Goal: Information Seeking & Learning: Learn about a topic

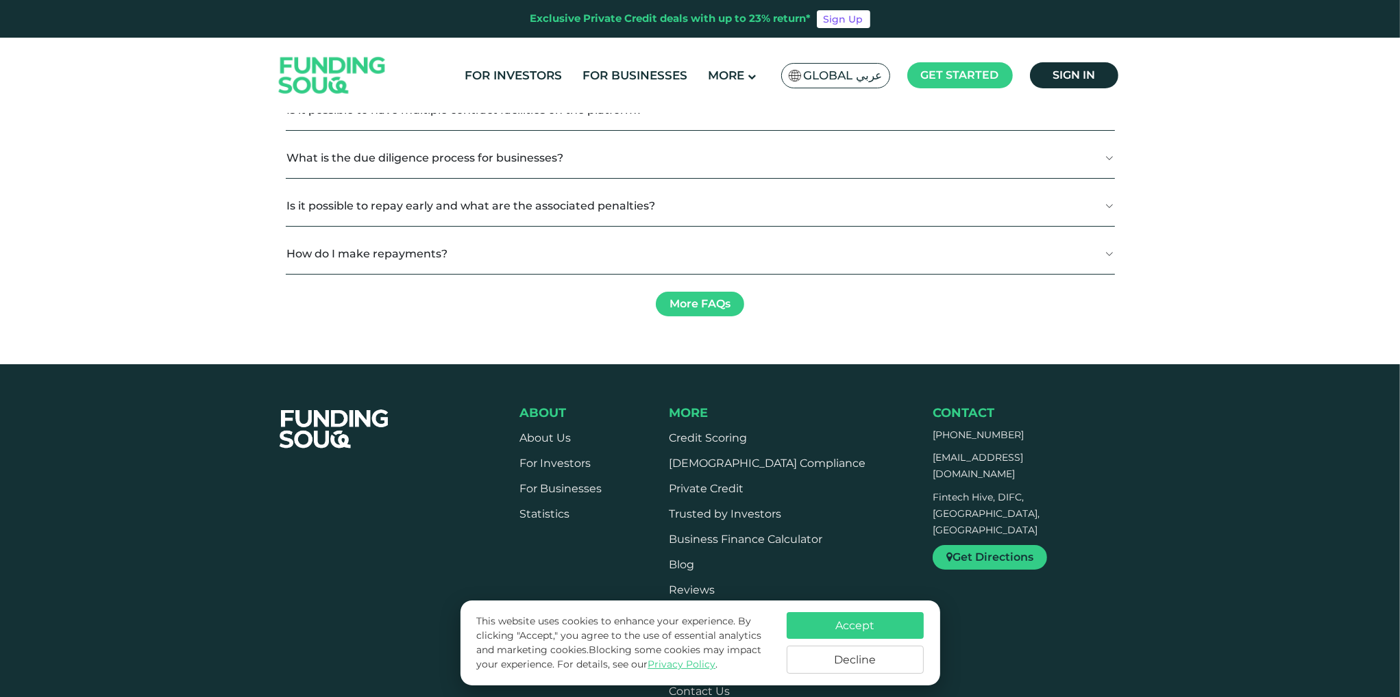
scroll to position [2192, 0]
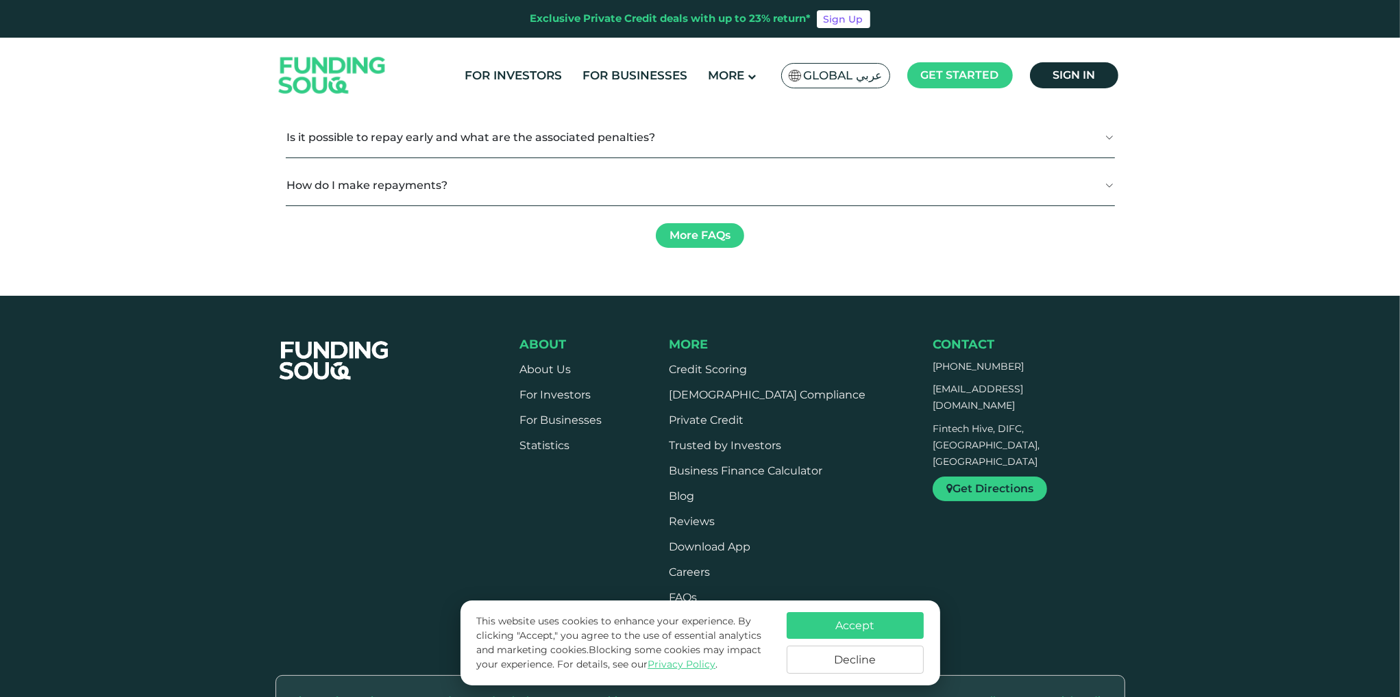
click at [434, 117] on div "Net Yield 13%" at bounding box center [417, 107] width 197 height 20
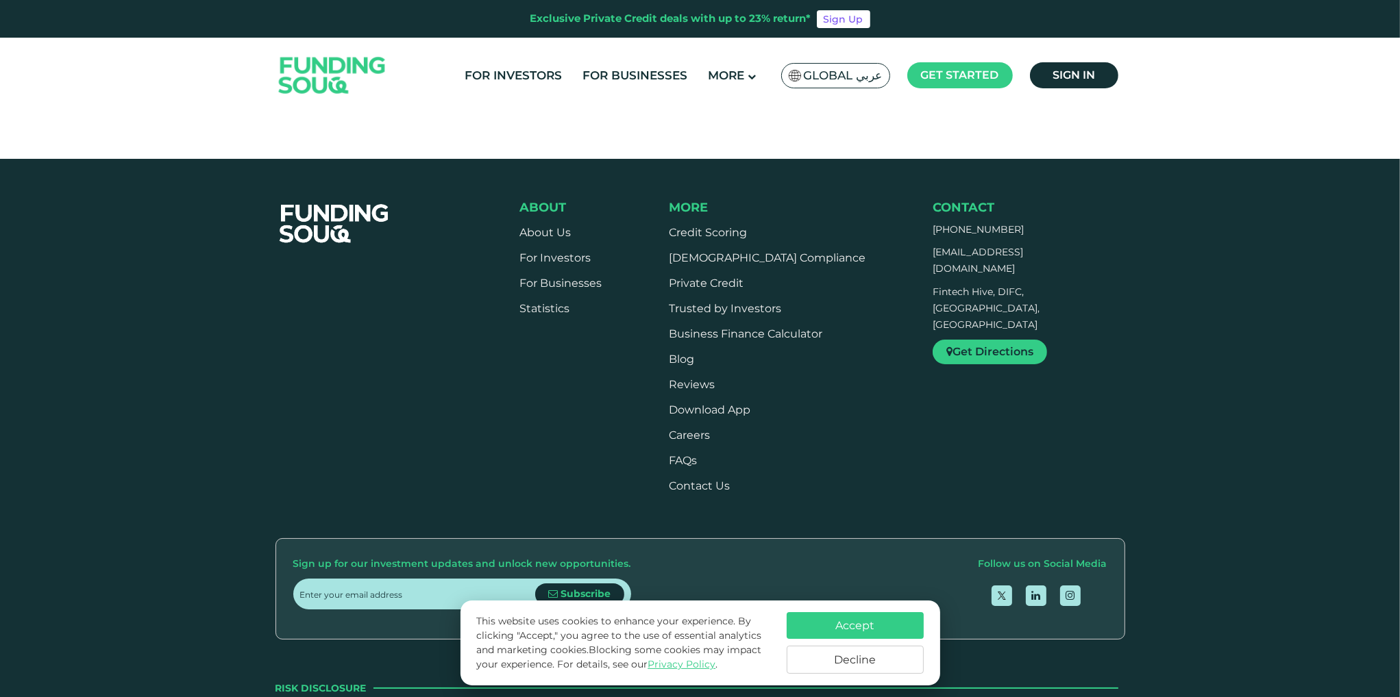
scroll to position [2398, 0]
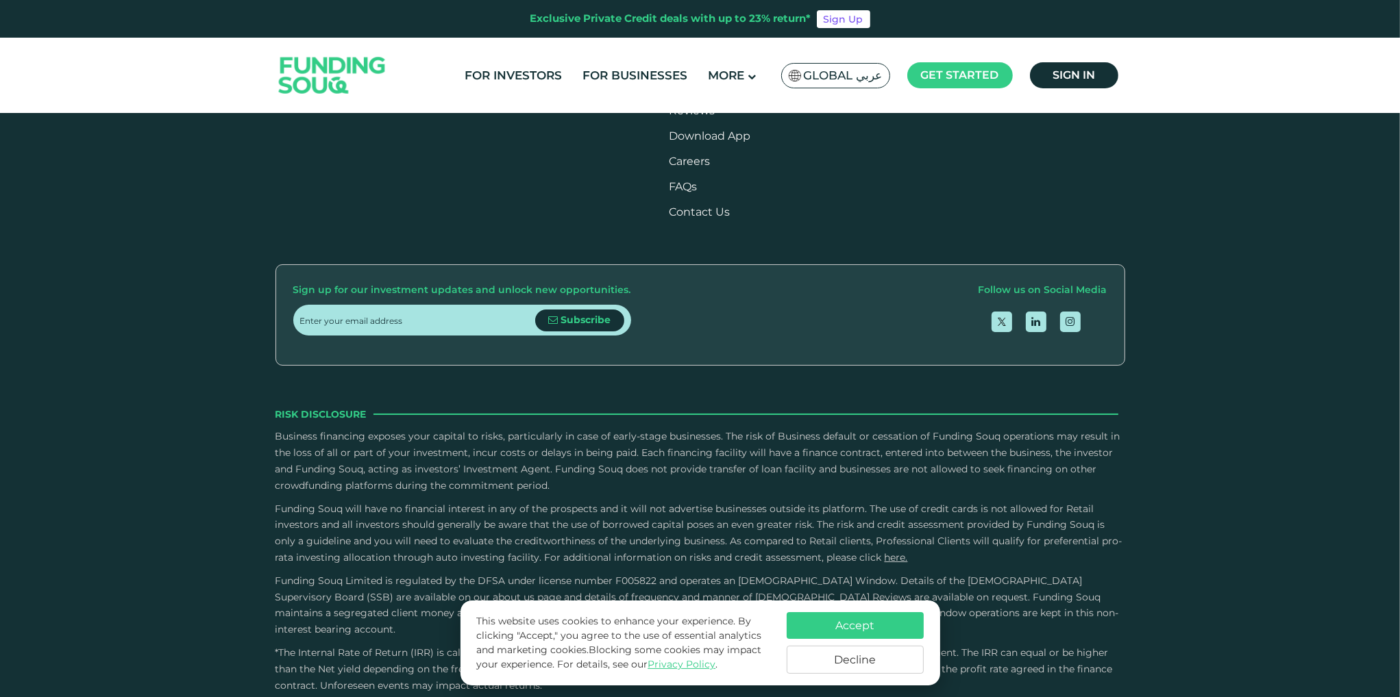
scroll to position [2741, 0]
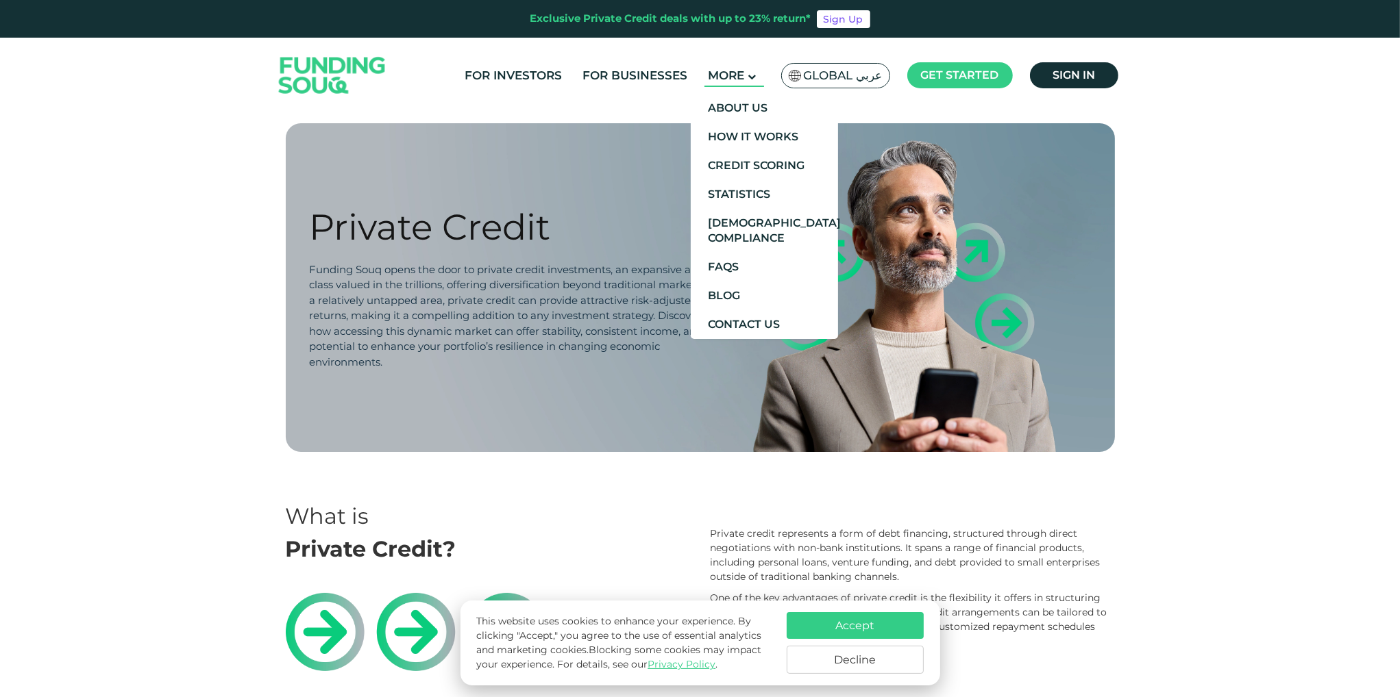
click at [744, 75] on span "More" at bounding box center [726, 76] width 36 height 14
click at [754, 99] on link "About Us" at bounding box center [764, 108] width 147 height 29
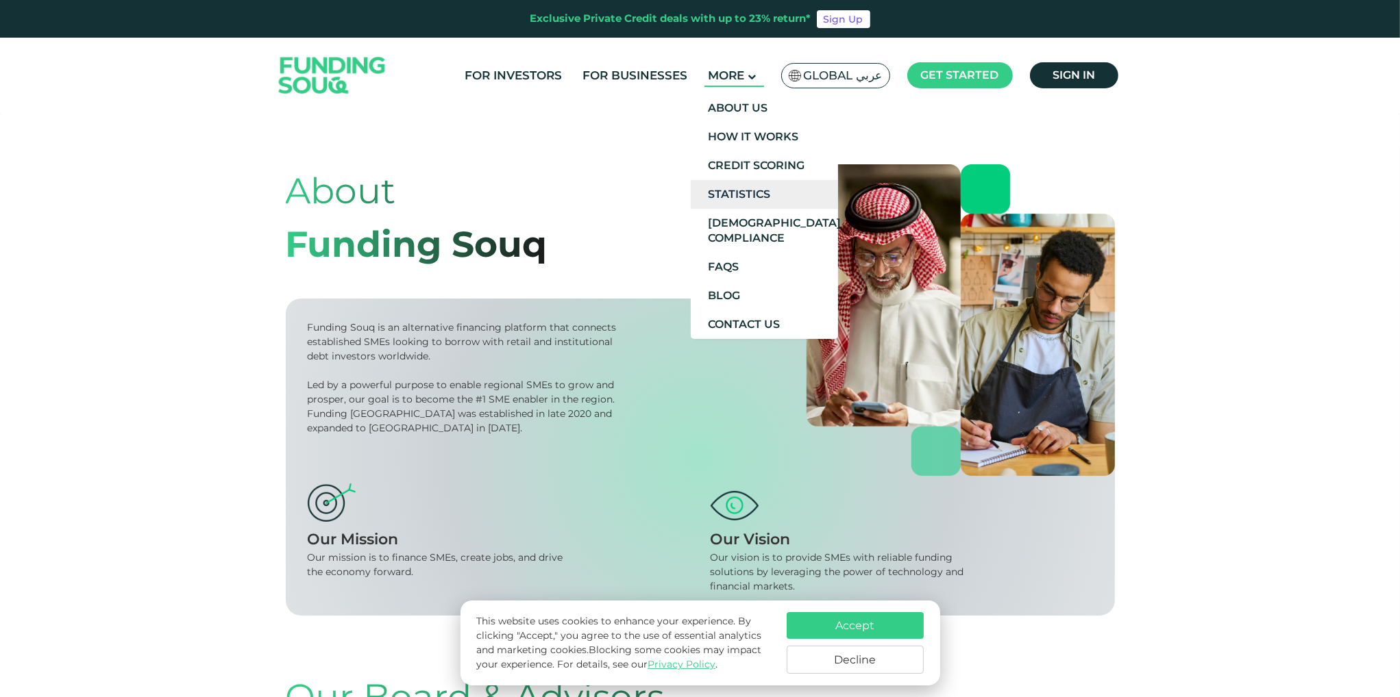
click at [751, 193] on link "Statistics" at bounding box center [764, 194] width 147 height 29
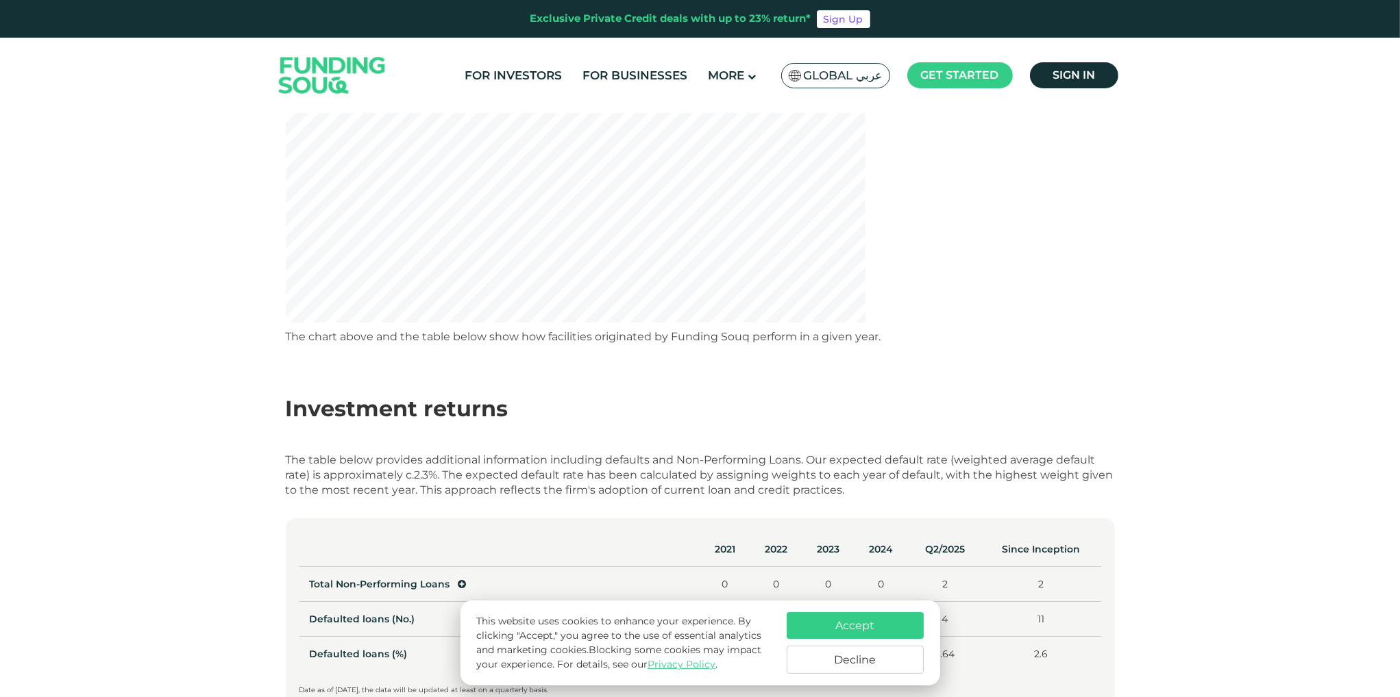
scroll to position [548, 0]
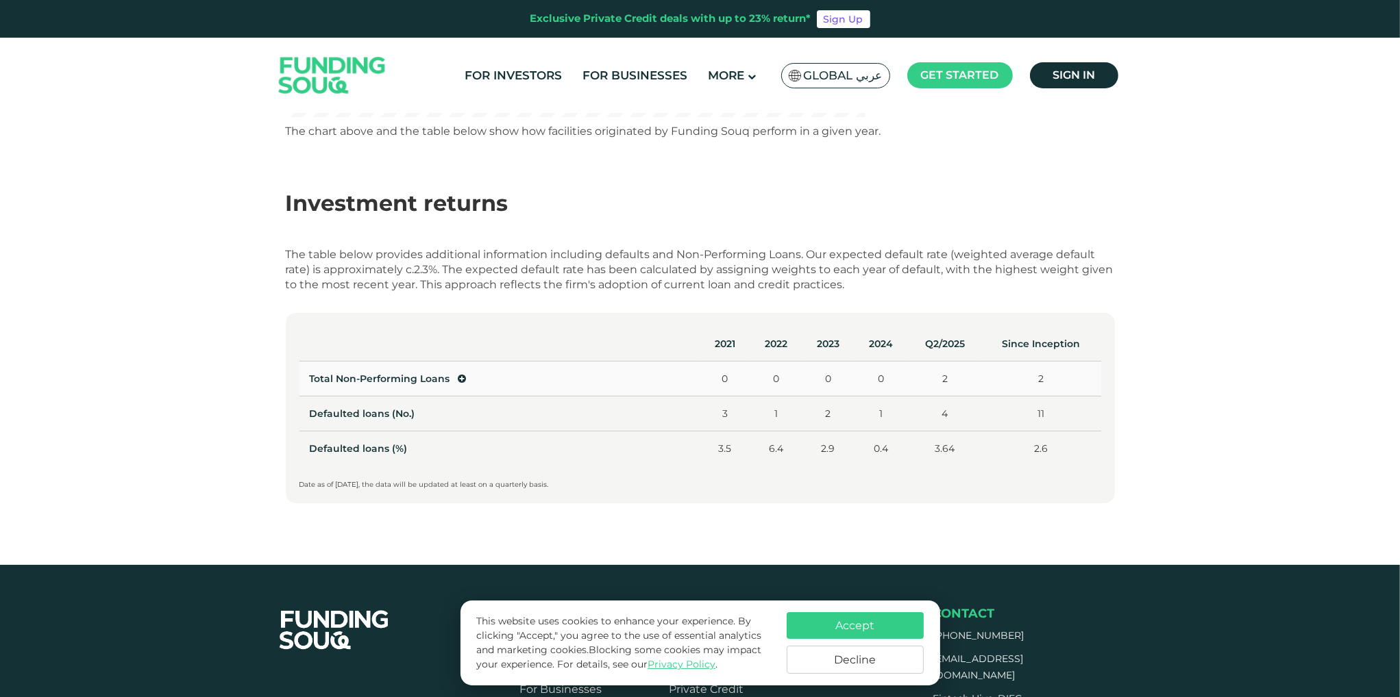
click at [461, 377] on icon at bounding box center [462, 379] width 8 height 10
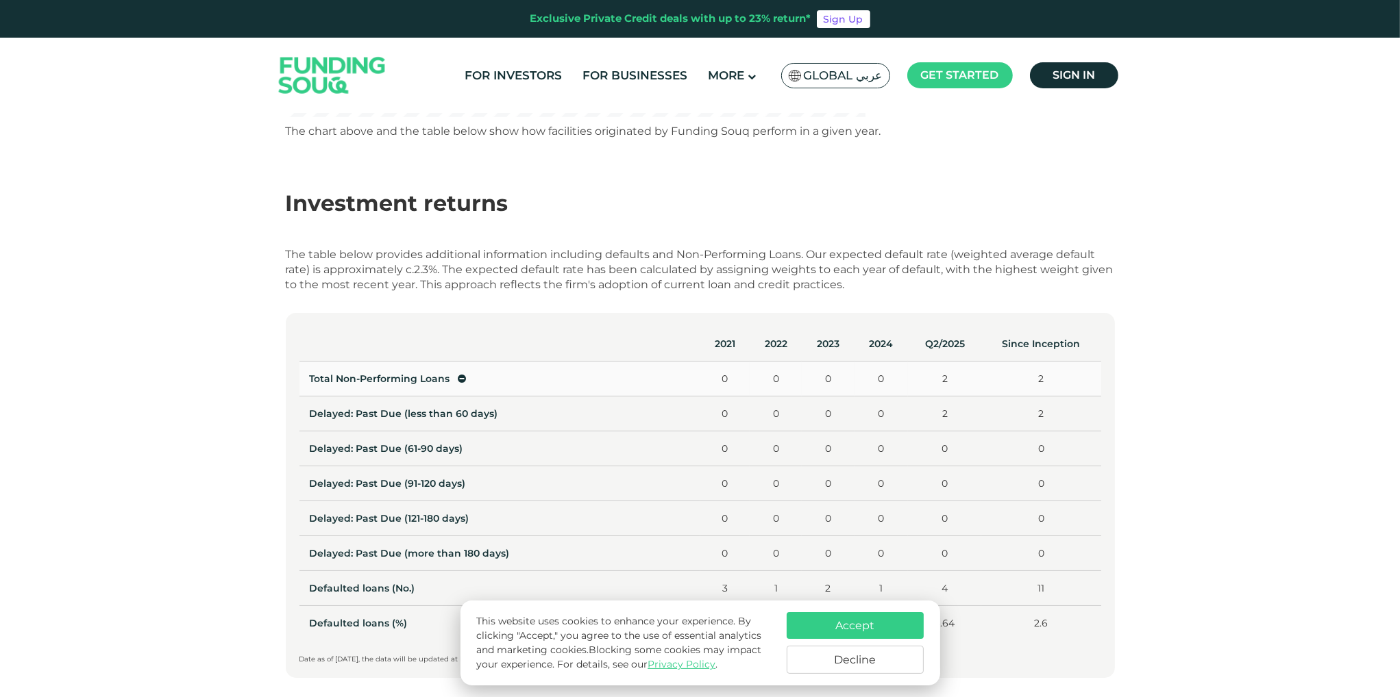
click at [461, 377] on icon at bounding box center [462, 379] width 8 height 10
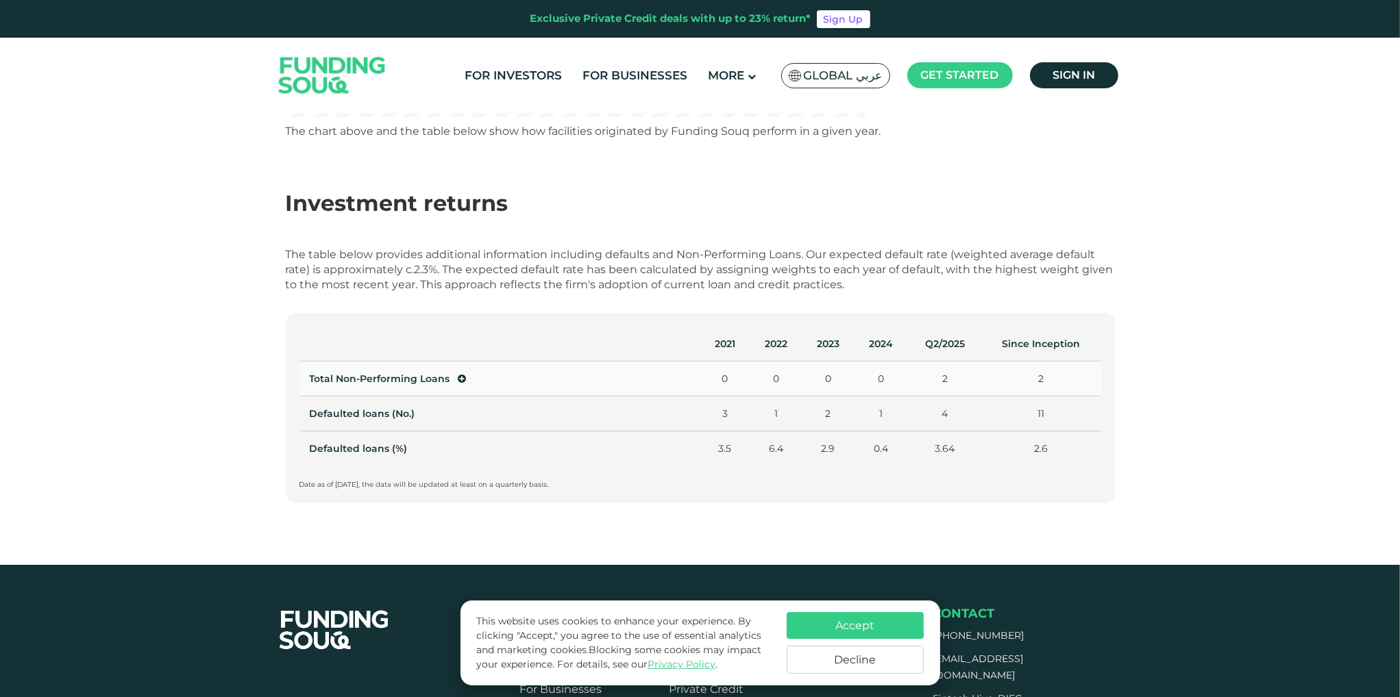
click at [458, 379] on icon at bounding box center [462, 379] width 8 height 10
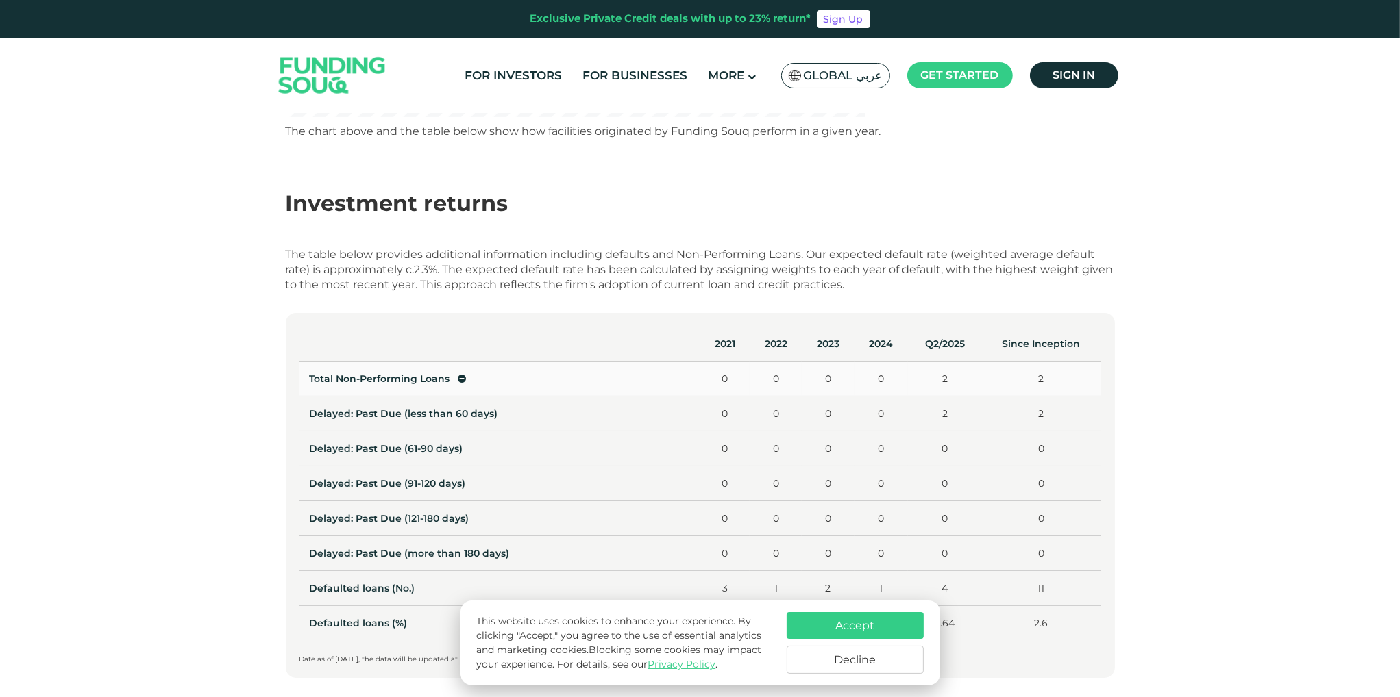
click at [458, 377] on icon at bounding box center [462, 379] width 8 height 10
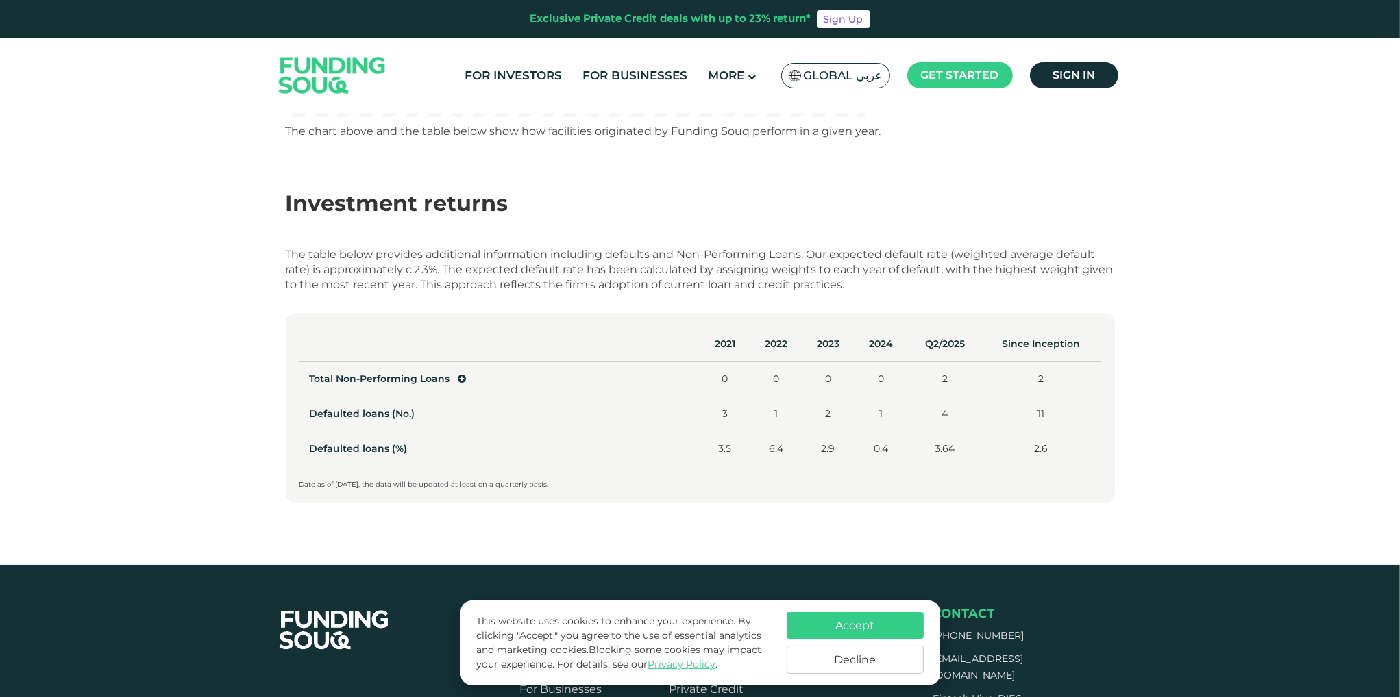
scroll to position [754, 0]
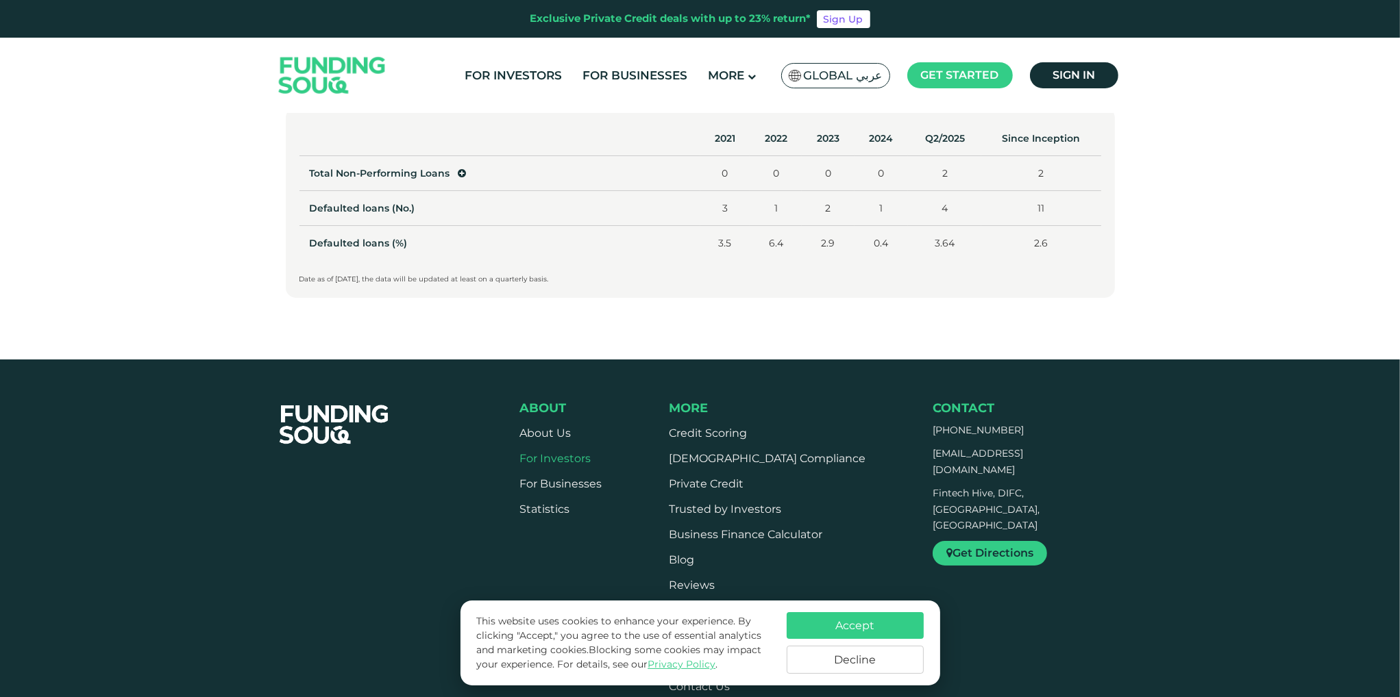
click at [545, 456] on link "For Investors" at bounding box center [554, 458] width 71 height 13
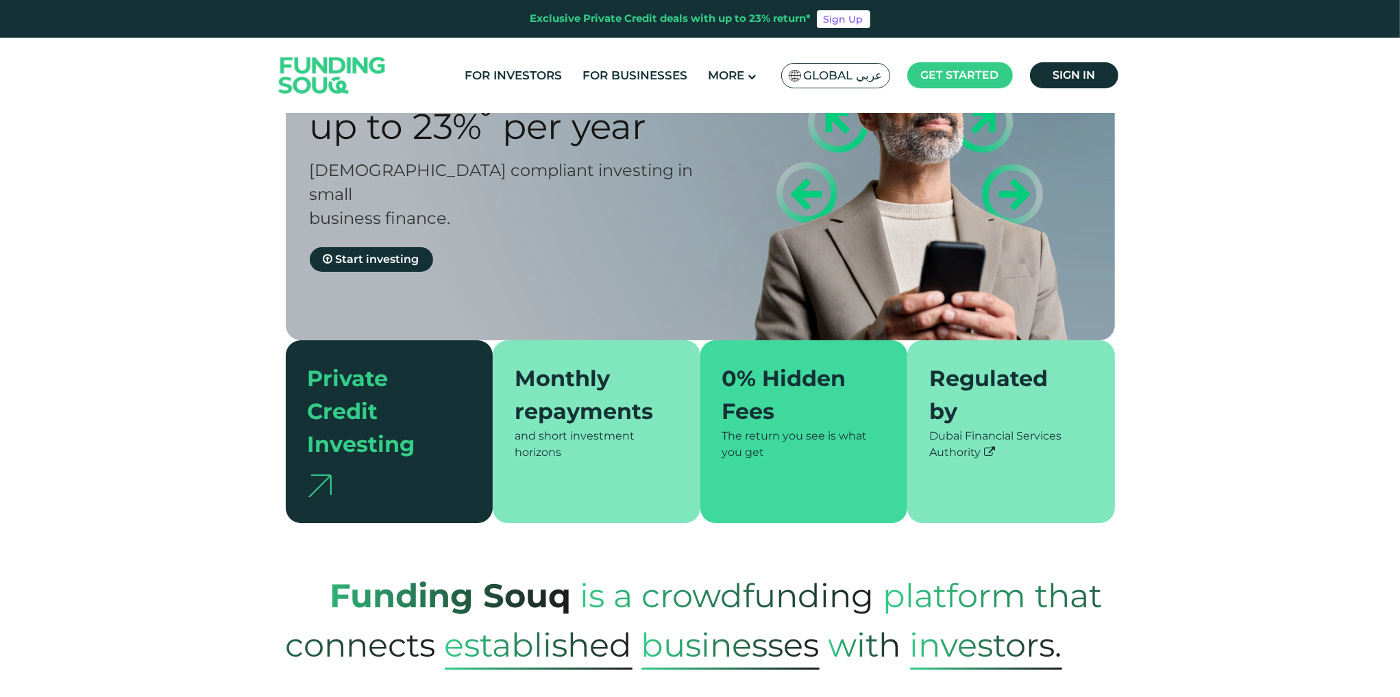
type tc-range-slider "4"
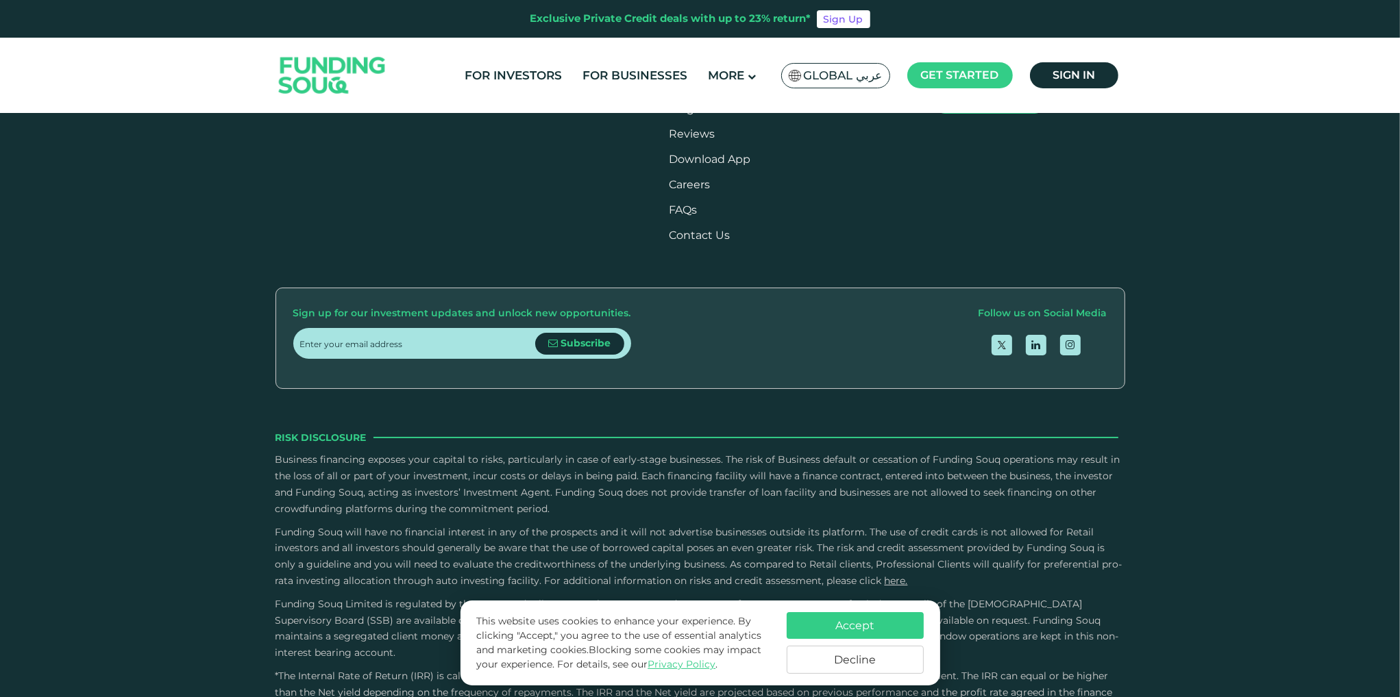
scroll to position [2192, 0]
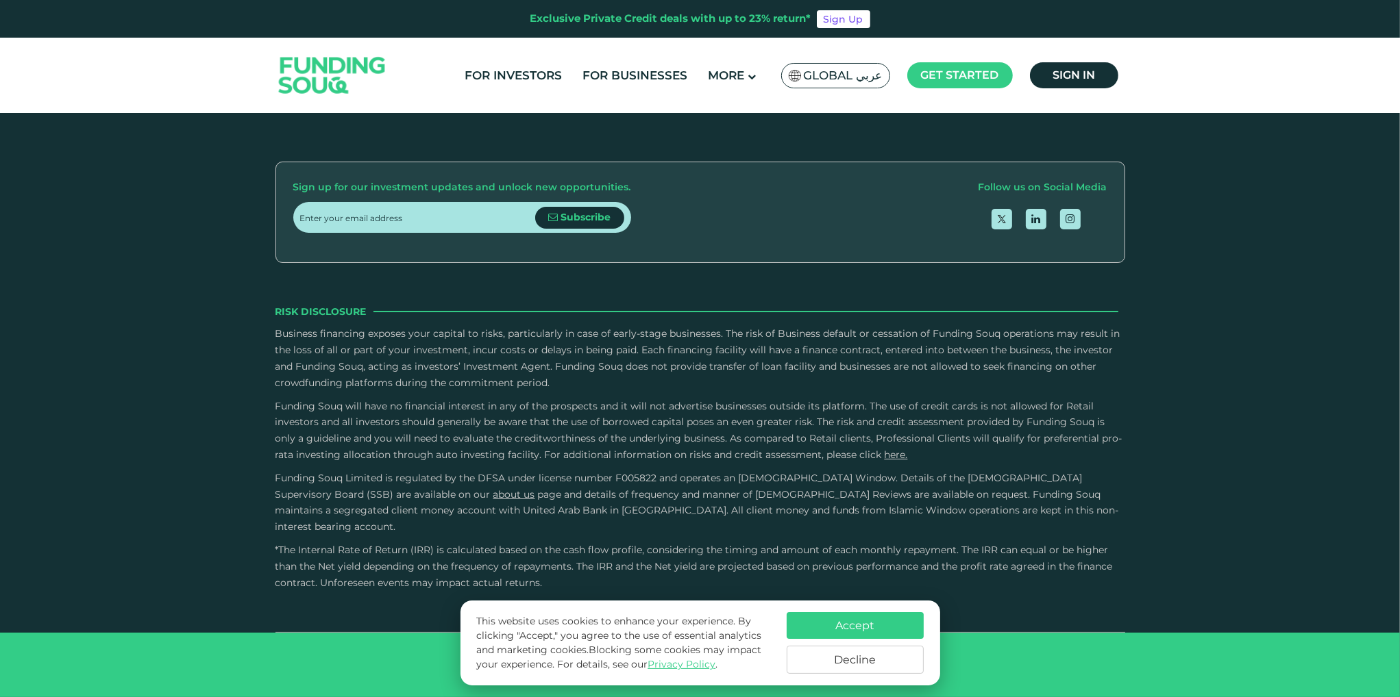
click at [880, 625] on button "Accept" at bounding box center [855, 626] width 137 height 27
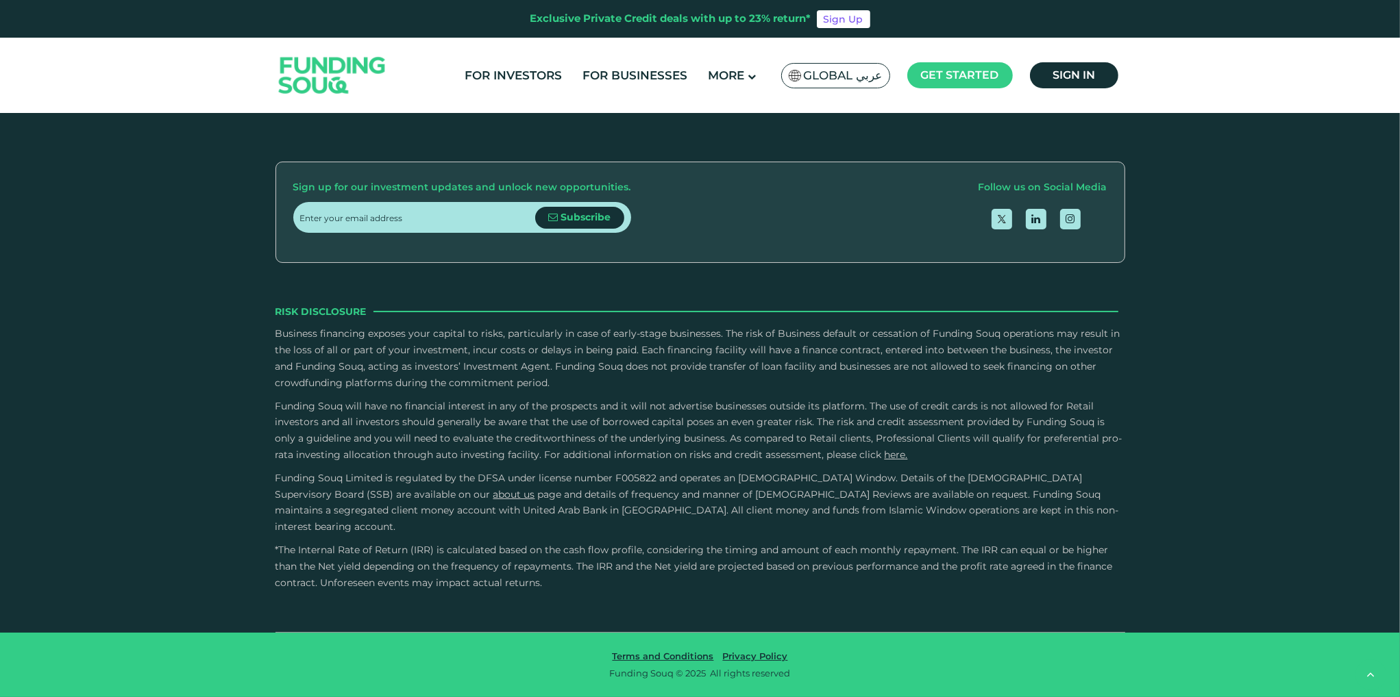
scroll to position [3152, 0]
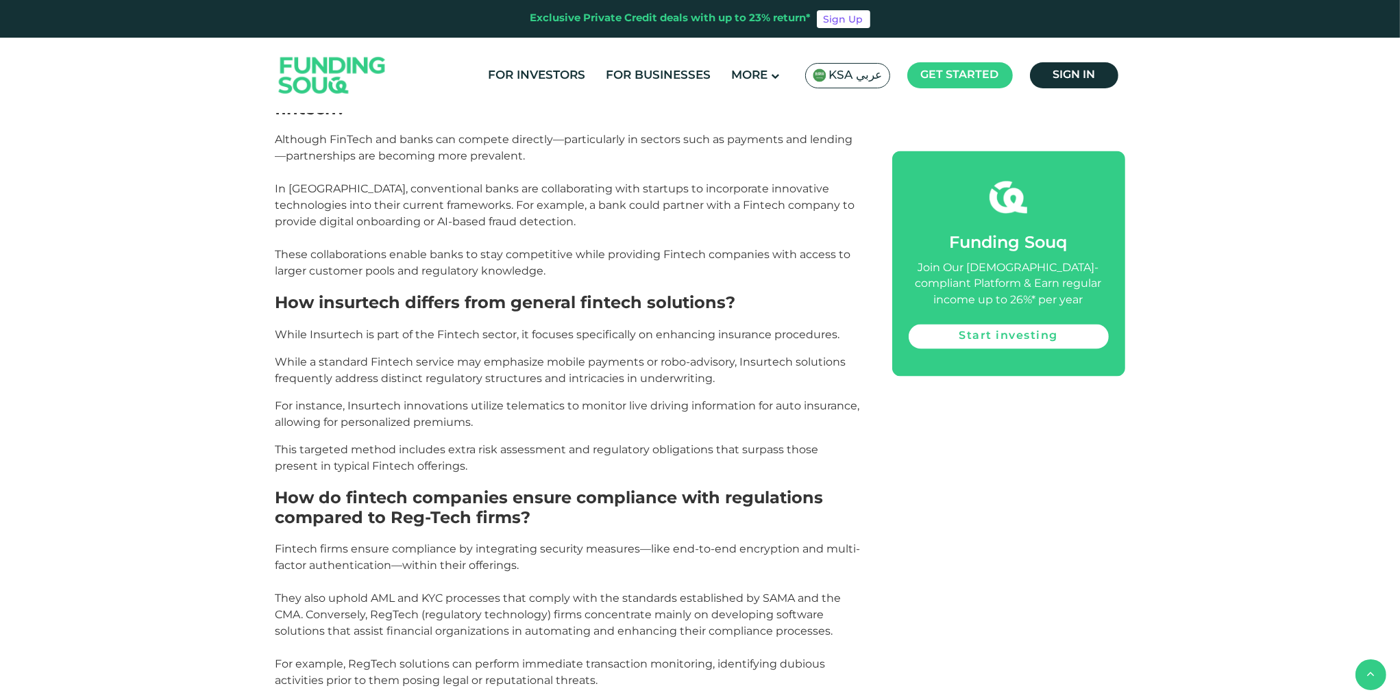
scroll to position [3563, 0]
